Goal: Obtain resource: Download file/media

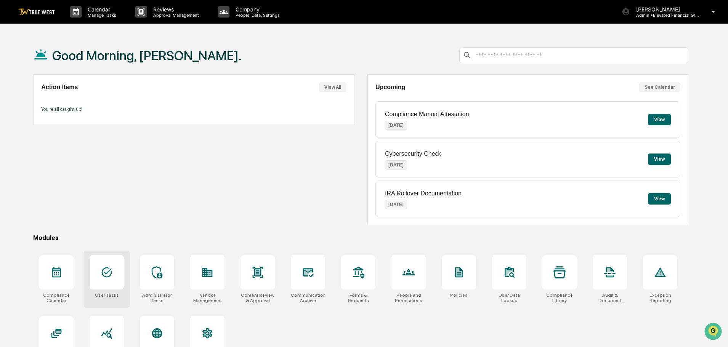
click at [106, 276] on icon at bounding box center [107, 273] width 12 height 12
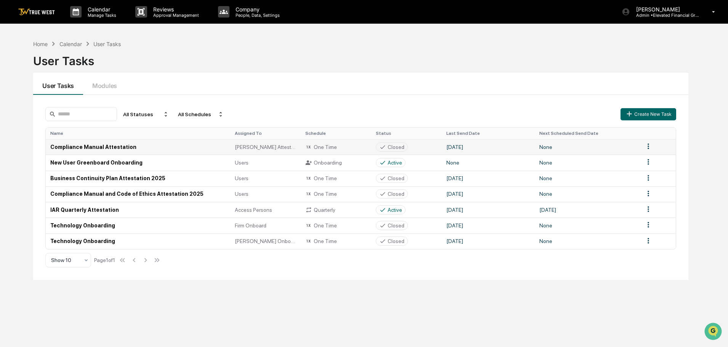
click at [104, 147] on td "Compliance Manual Attestation" at bounding box center [138, 147] width 184 height 16
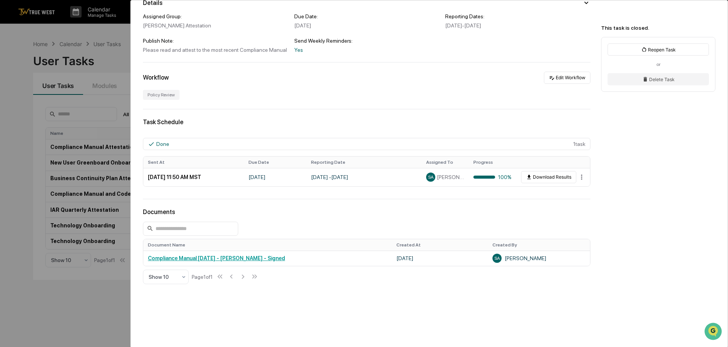
scroll to position [76, 0]
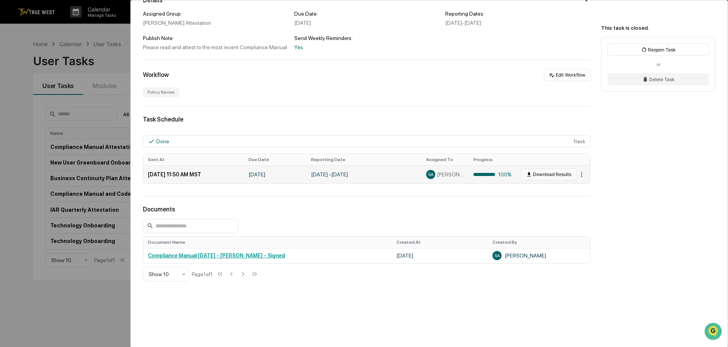
click at [535, 174] on button "Download Results" at bounding box center [548, 175] width 55 height 12
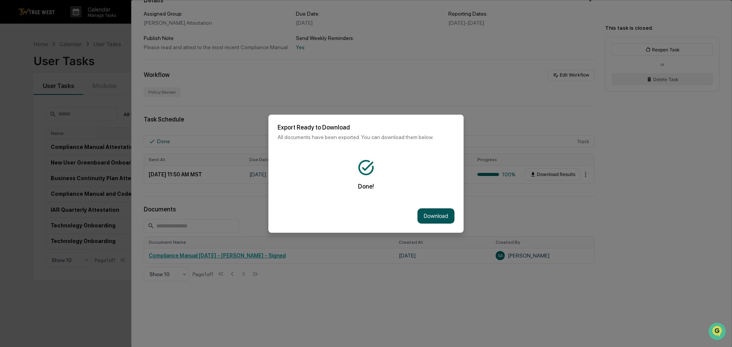
click at [435, 214] on button "Download" at bounding box center [436, 216] width 37 height 15
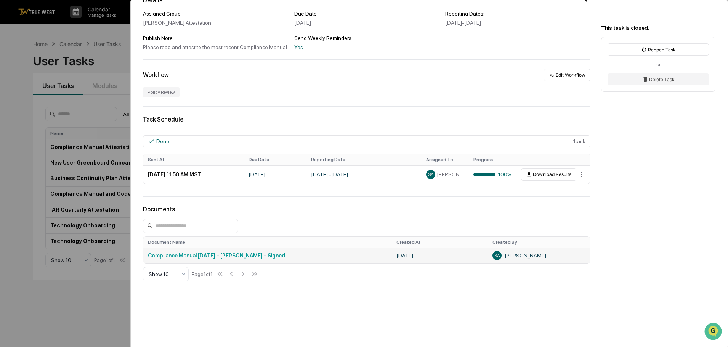
click at [245, 256] on link "Compliance Manual [DATE] - [PERSON_NAME] - Signed" at bounding box center [216, 256] width 137 height 6
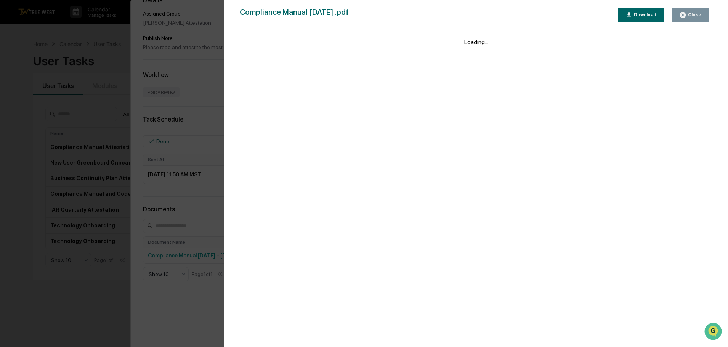
click at [638, 16] on div "Download" at bounding box center [645, 14] width 24 height 5
click at [208, 82] on div "Version History 09/19/2025, 06:52 PM Stephanie Ashley Compliance Manual April 2…" at bounding box center [364, 173] width 728 height 347
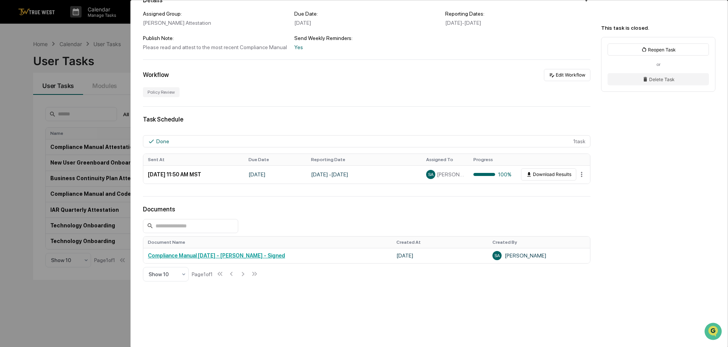
click at [43, 44] on div "User Tasks Compliance Manual Attestation Compliance Manual Attestation Closed N…" at bounding box center [364, 173] width 728 height 347
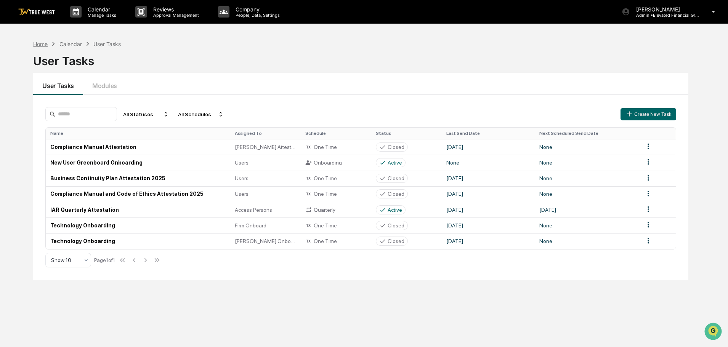
click at [40, 45] on div "Home" at bounding box center [40, 44] width 14 height 6
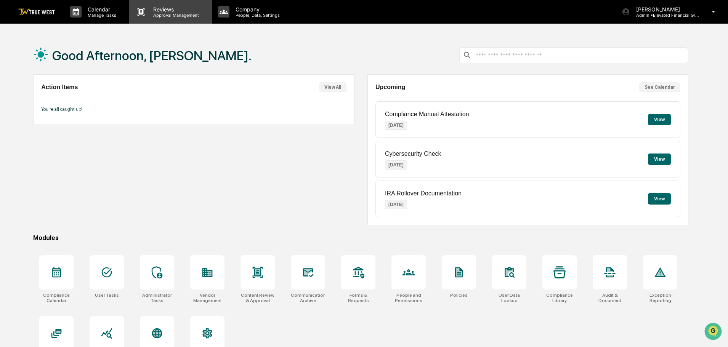
click at [171, 13] on p "Approval Management" at bounding box center [175, 15] width 56 height 5
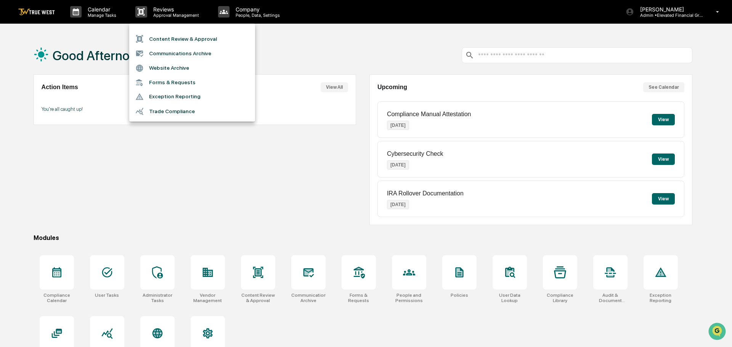
click at [173, 39] on li "Content Review & Approval" at bounding box center [192, 39] width 126 height 14
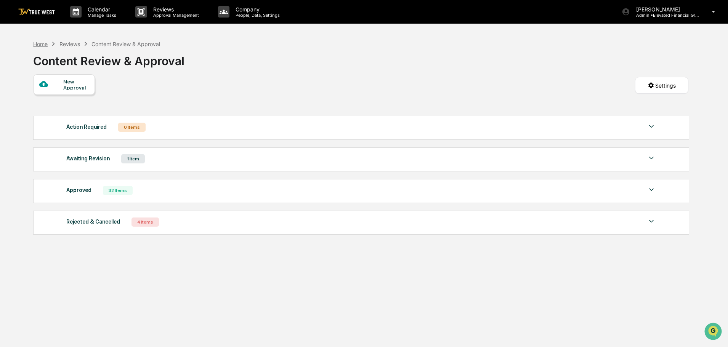
click at [39, 42] on div "Home" at bounding box center [40, 44] width 14 height 6
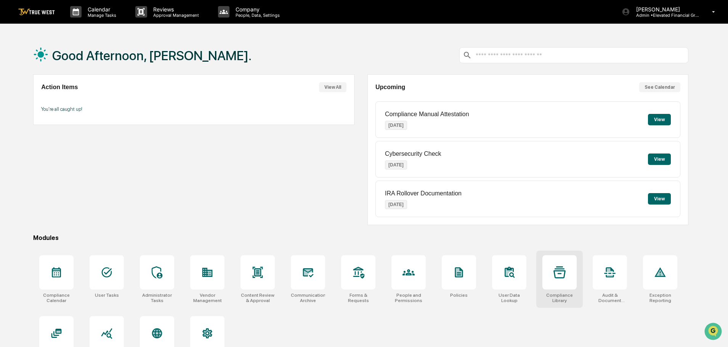
click at [561, 279] on div at bounding box center [560, 273] width 34 height 34
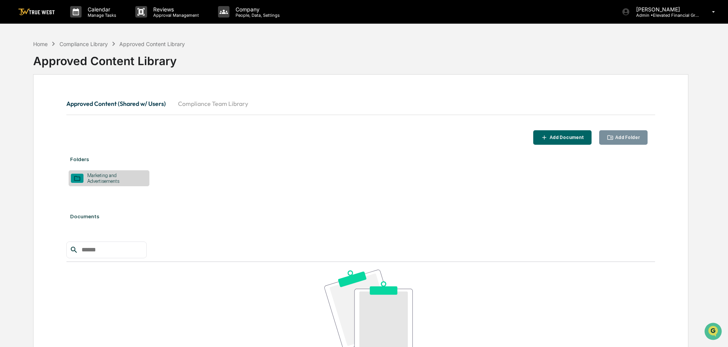
click at [95, 177] on div "Marketing and Advertisements" at bounding box center [116, 178] width 64 height 11
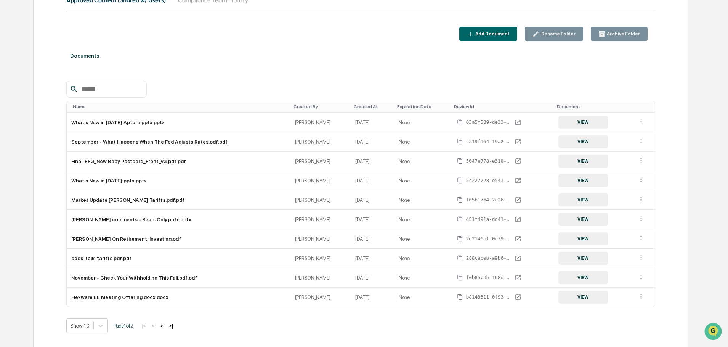
scroll to position [91, 0]
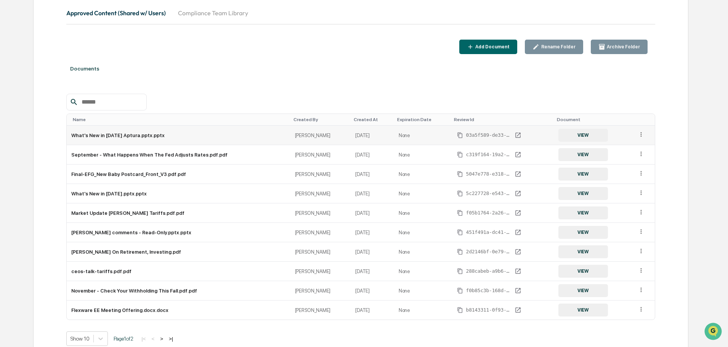
click at [641, 134] on icon at bounding box center [641, 134] width 7 height 7
click at [643, 77] on div "Documents" at bounding box center [360, 68] width 589 height 21
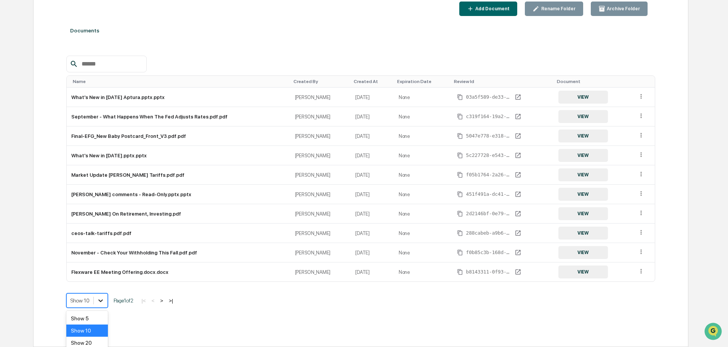
click at [101, 301] on body "Calendar Manage Tasks Reviews Approval Management Company People, Data, Setting…" at bounding box center [364, 109] width 728 height 476
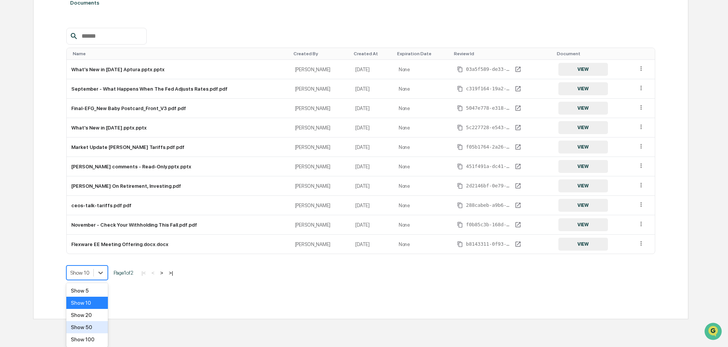
click at [85, 327] on div "Show 50" at bounding box center [87, 328] width 42 height 12
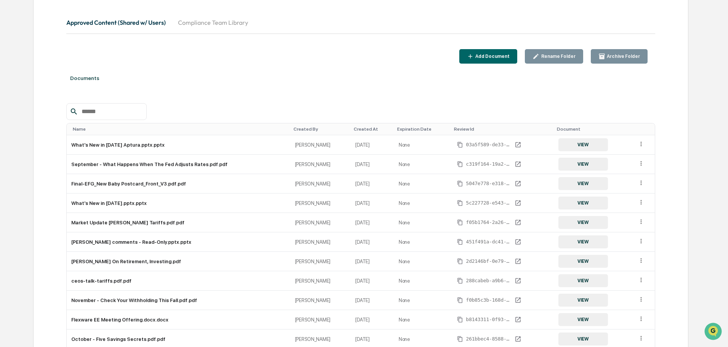
scroll to position [0, 0]
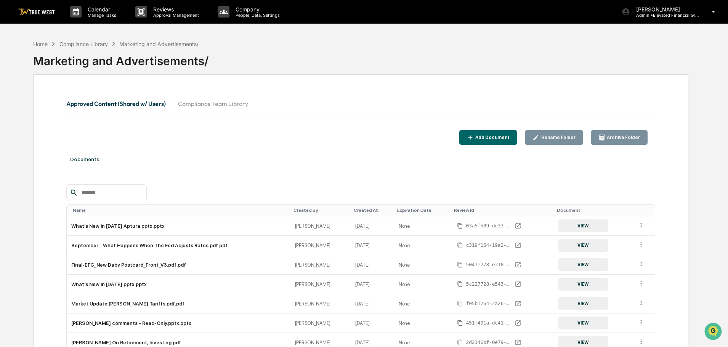
click at [212, 105] on button "Compliance Team Library" at bounding box center [213, 104] width 82 height 18
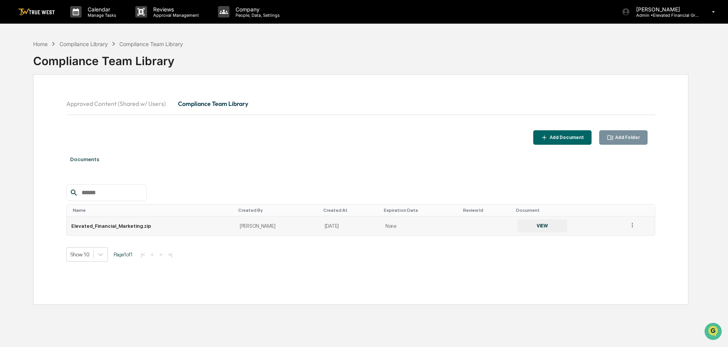
click at [533, 226] on button "VIEW" at bounding box center [543, 226] width 50 height 13
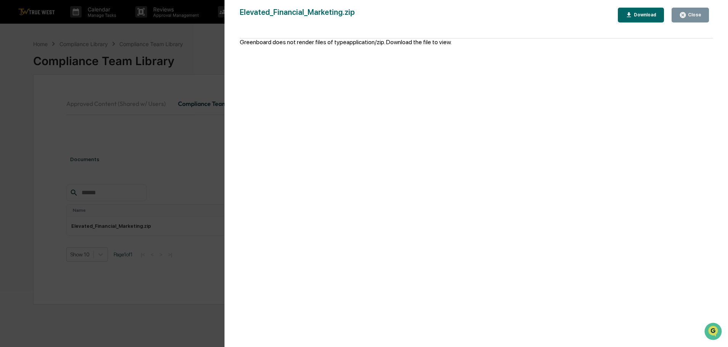
click at [645, 13] on div "Download" at bounding box center [645, 14] width 24 height 5
click at [691, 14] on div "Close" at bounding box center [694, 14] width 15 height 5
